Goal: Information Seeking & Learning: Learn about a topic

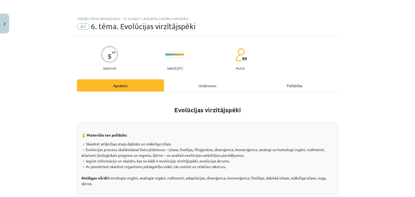
drag, startPoint x: 183, startPoint y: 54, endPoint x: 154, endPoint y: 49, distance: 29.3
click at [154, 49] on div "5 XP Saņemsi Sarežģīts 88 pilda" at bounding box center [207, 56] width 261 height 28
click at [155, 49] on div "5 XP Saņemsi Sarežģīts 88 pilda" at bounding box center [207, 56] width 261 height 28
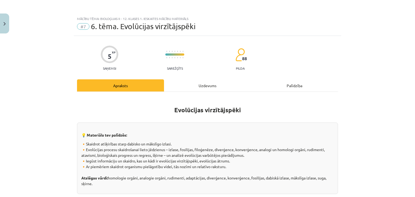
click at [208, 85] on div "Uzdevums" at bounding box center [207, 85] width 87 height 12
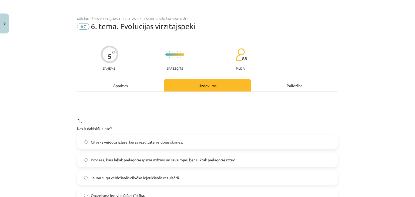
click at [115, 87] on div "Apraksts" at bounding box center [120, 85] width 87 height 12
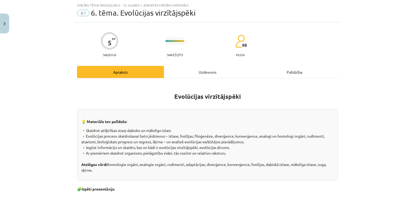
click at [197, 72] on div "Uzdevums" at bounding box center [207, 72] width 87 height 12
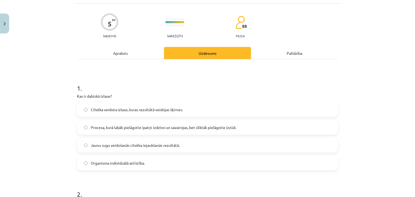
click at [122, 49] on div "Apraksts" at bounding box center [120, 53] width 87 height 12
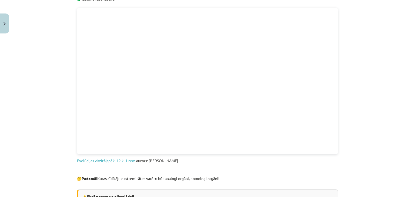
scroll to position [209, 0]
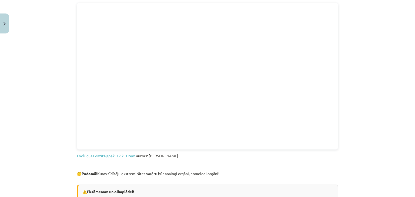
drag, startPoint x: 239, startPoint y: 115, endPoint x: 320, endPoint y: 159, distance: 92.7
click at [320, 159] on div "Evolūcijas virzītājspēki 💡 Materiāls tev palīdzēs: 🔸Skaidrot atšķirības starp d…" at bounding box center [207, 87] width 261 height 398
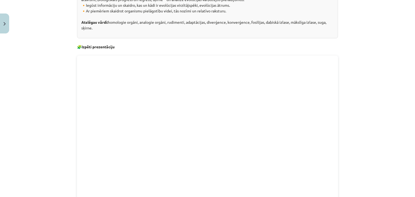
scroll to position [171, 0]
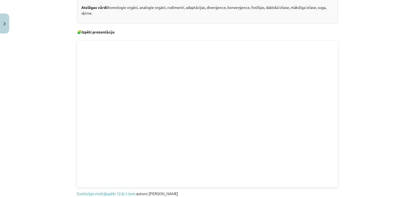
click at [340, 108] on div "Mācību tēma: Bioloģijas ii - 12. klases 1. ieskaites mācību materiāls #7 6. tēm…" at bounding box center [207, 98] width 415 height 197
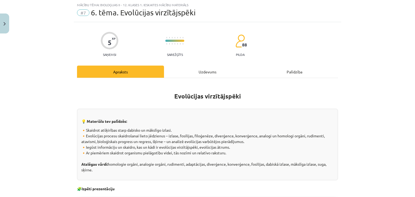
scroll to position [0, 0]
